Goal: Task Accomplishment & Management: Manage account settings

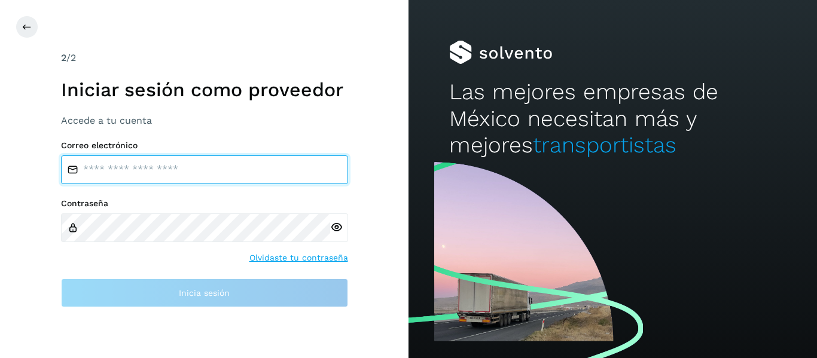
click at [144, 172] on input "email" at bounding box center [204, 170] width 287 height 29
type input "*"
type input "**********"
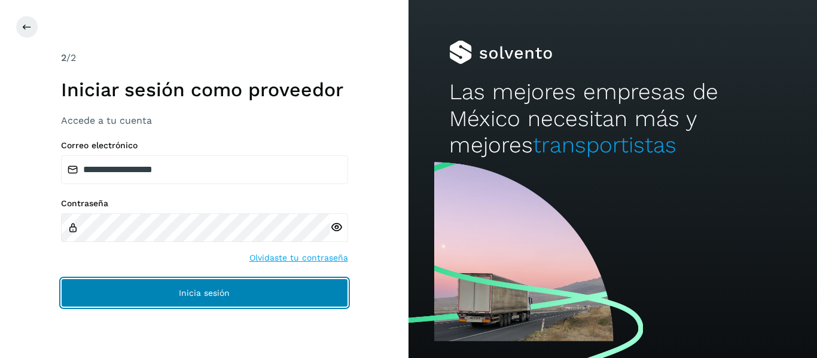
click at [198, 290] on span "Inicia sesión" at bounding box center [204, 293] width 51 height 8
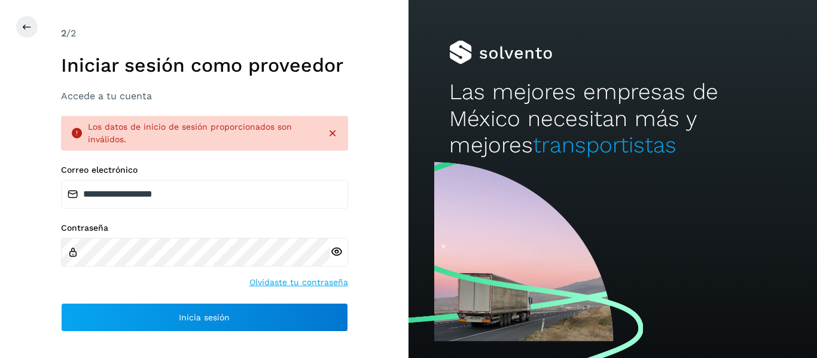
click at [337, 130] on icon at bounding box center [333, 133] width 12 height 12
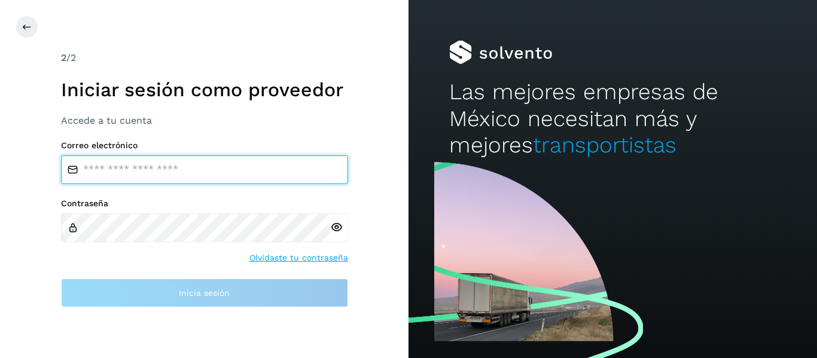
click at [123, 169] on input "email" at bounding box center [204, 170] width 287 height 29
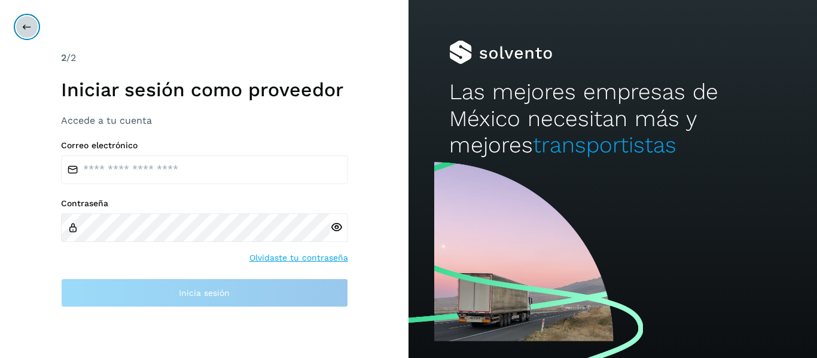
click at [26, 25] on icon at bounding box center [27, 27] width 10 height 10
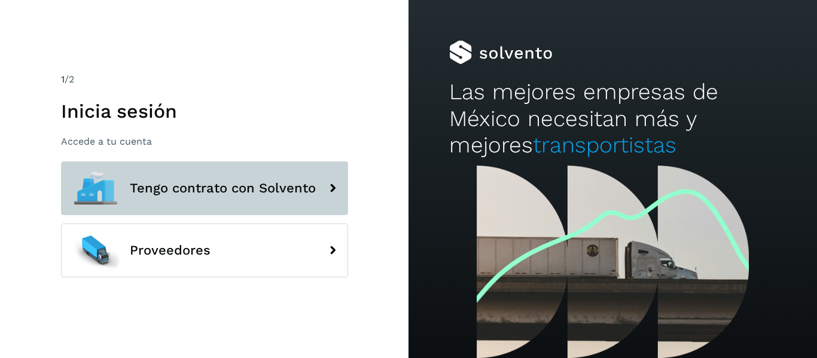
click at [337, 190] on icon at bounding box center [333, 188] width 24 height 24
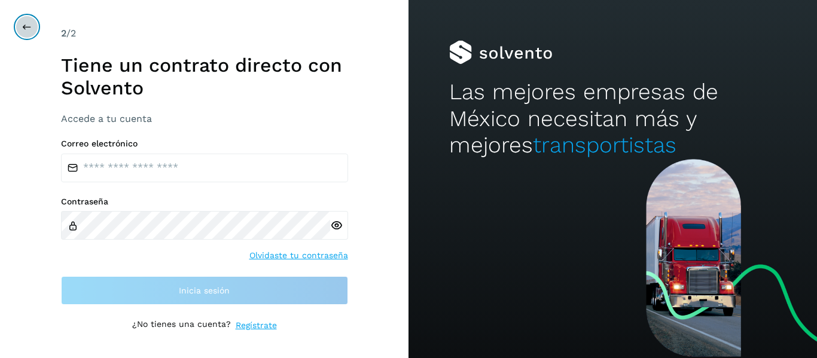
click at [35, 25] on button at bounding box center [27, 27] width 23 height 23
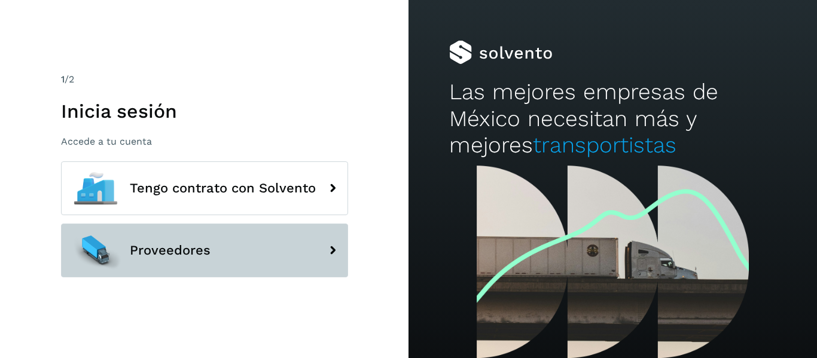
click at [168, 251] on span "Proveedores" at bounding box center [170, 250] width 81 height 14
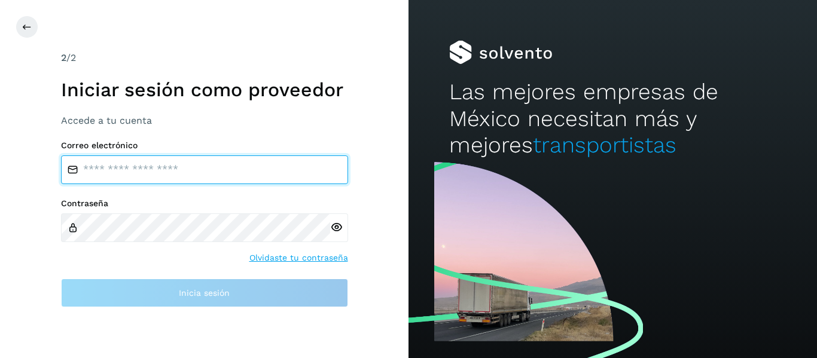
click at [109, 172] on input "email" at bounding box center [204, 170] width 287 height 29
type input "**********"
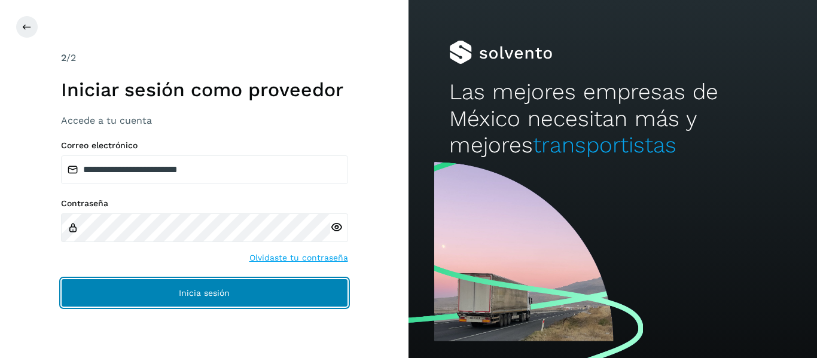
click at [248, 288] on button "Inicia sesión" at bounding box center [204, 293] width 287 height 29
